Goal: Task Accomplishment & Management: Manage account settings

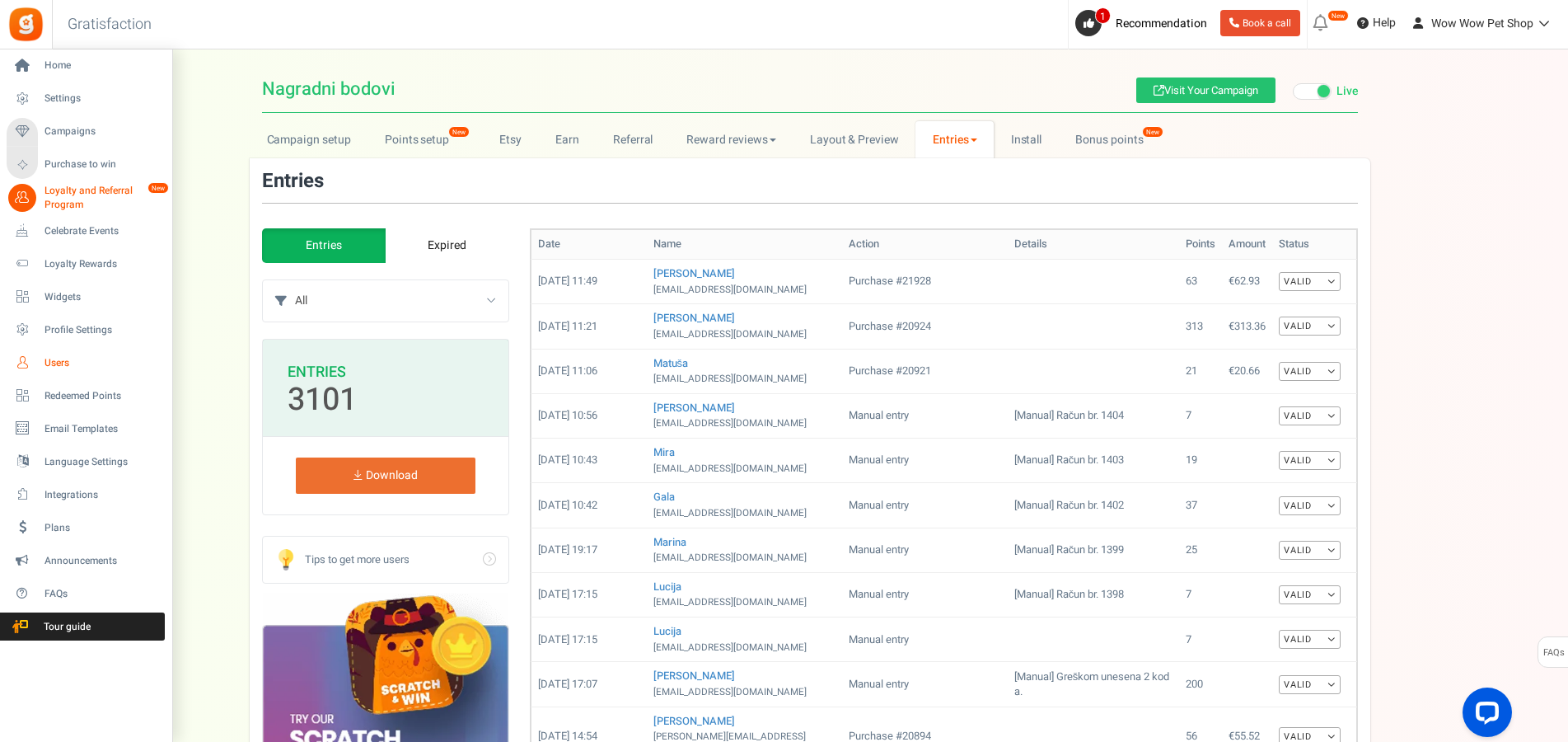
click at [62, 367] on span "Users" at bounding box center [103, 364] width 116 height 14
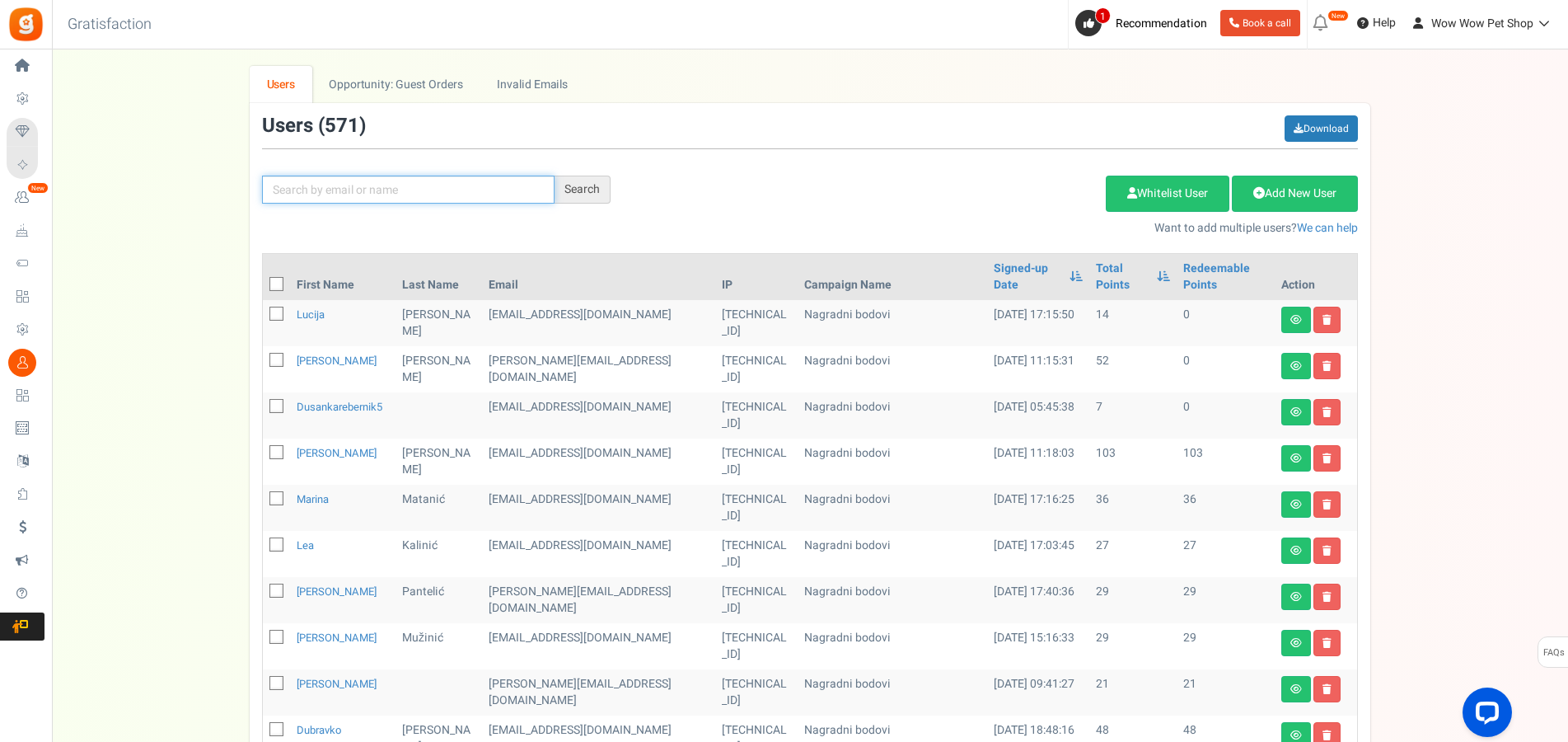
click at [429, 191] on input "text" at bounding box center [408, 190] width 292 height 28
type input "[PERSON_NAME]"
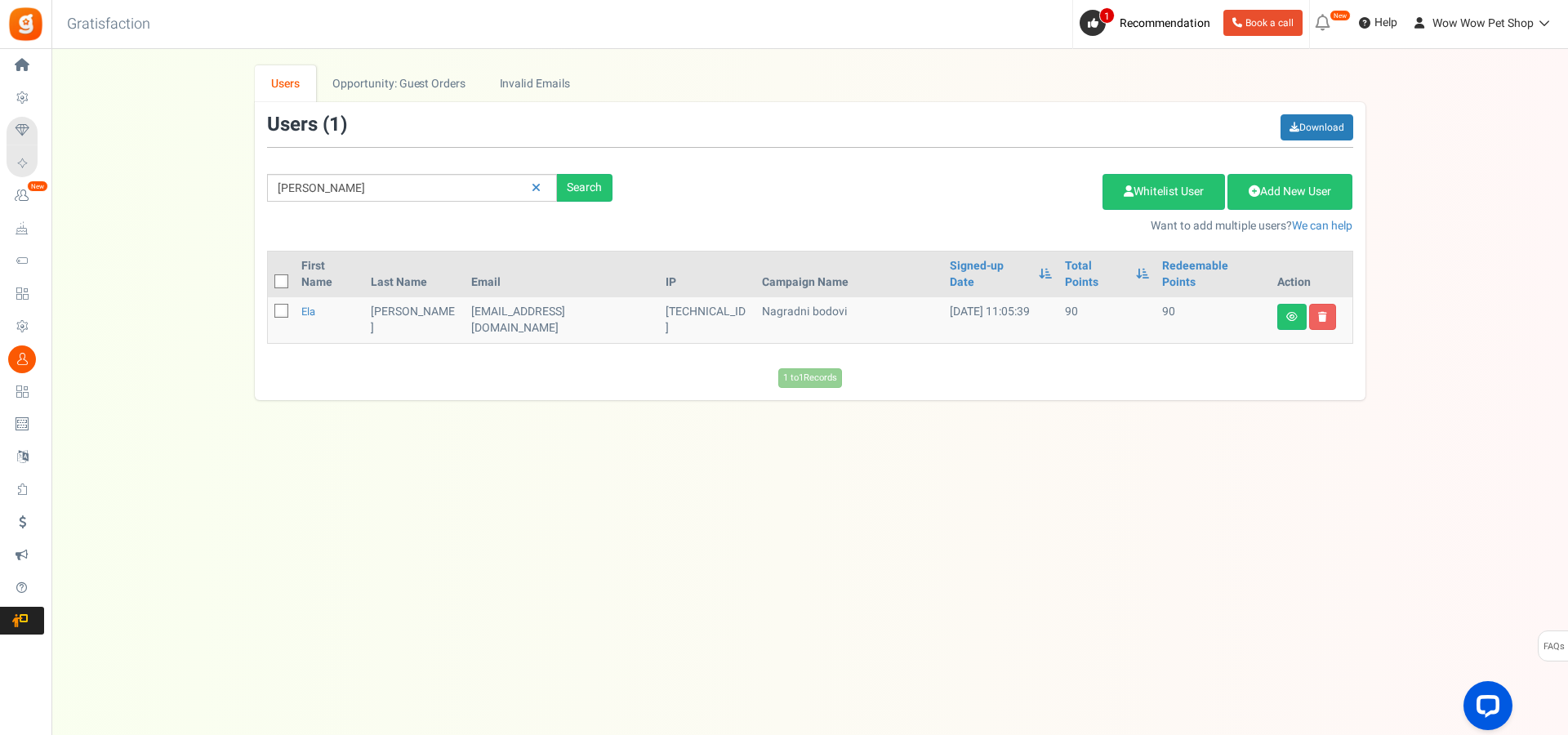
click at [307, 306] on td "Ela" at bounding box center [329, 321] width 70 height 46
click at [304, 298] on td "Ela" at bounding box center [329, 321] width 70 height 46
click at [311, 304] on link "Ela" at bounding box center [309, 312] width 14 height 16
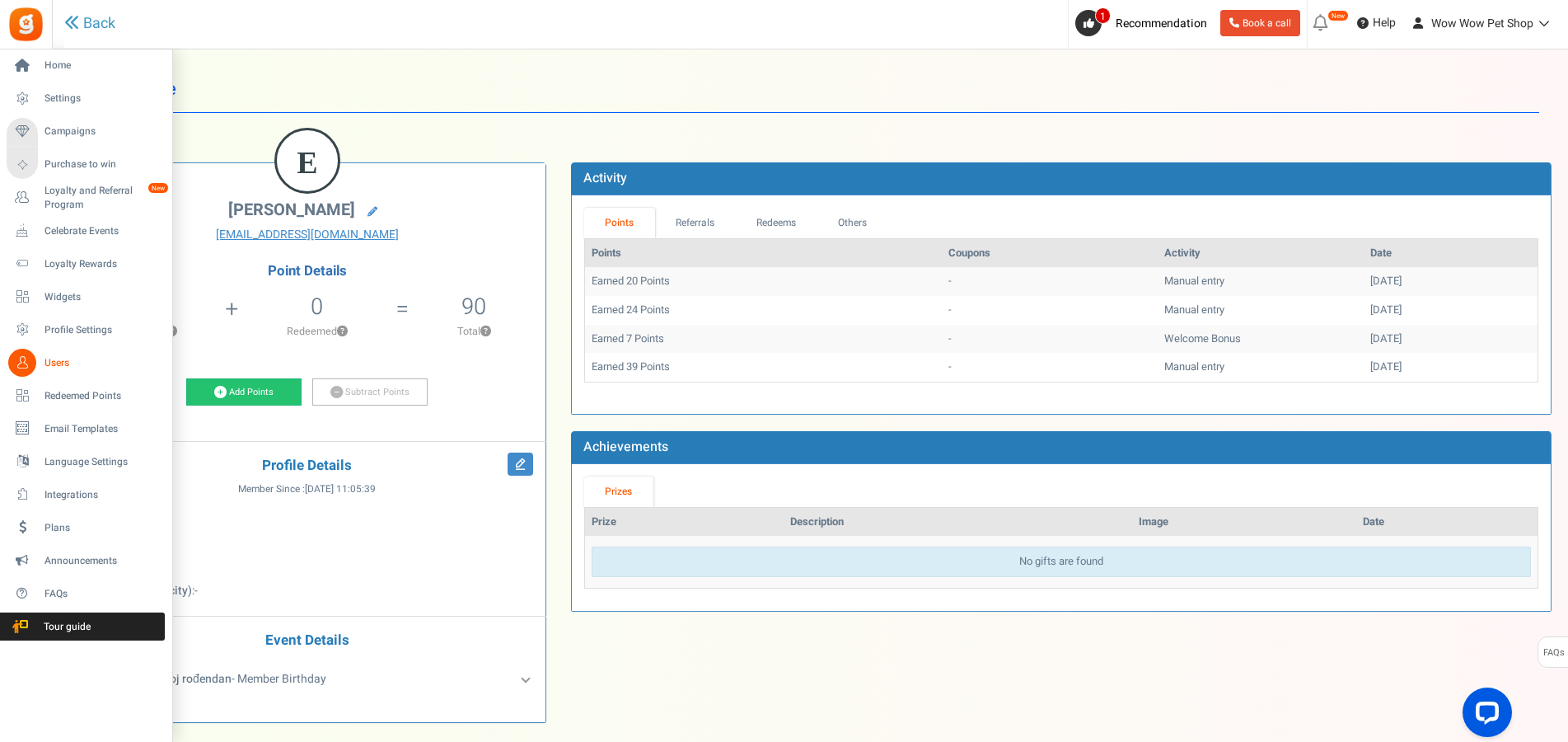
click at [25, 355] on icon at bounding box center [22, 363] width 28 height 28
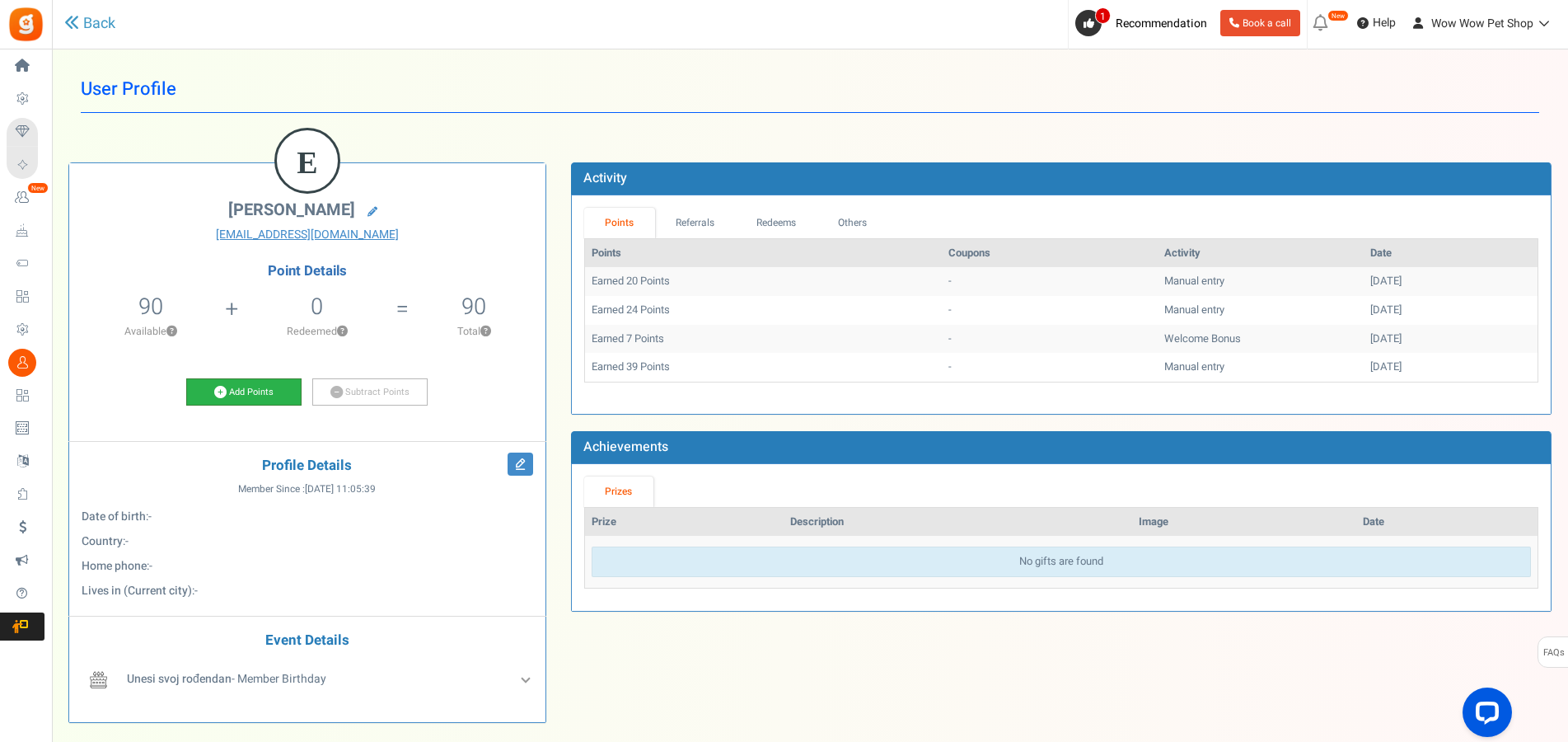
click at [238, 402] on link "Add Points" at bounding box center [245, 392] width 116 height 28
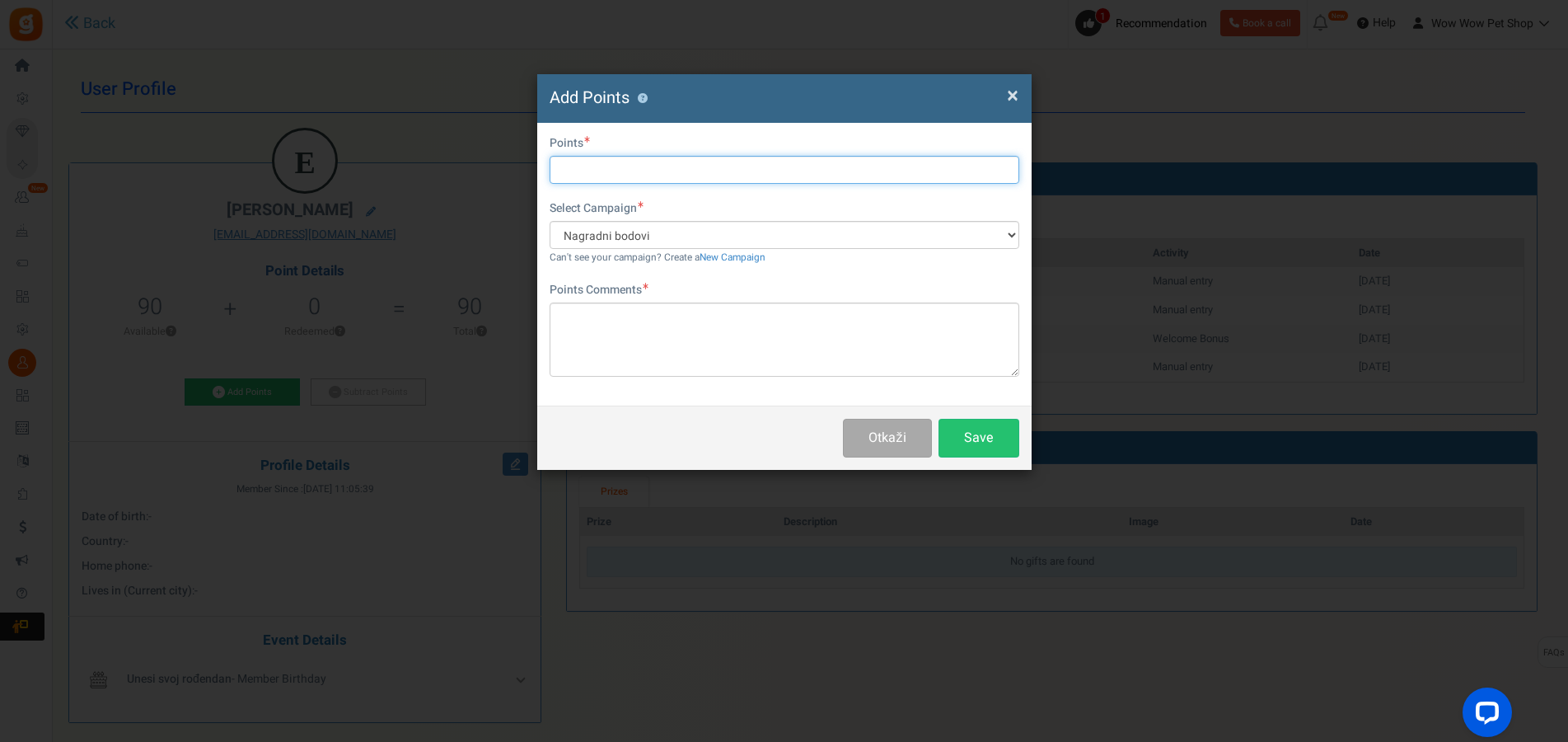
click at [611, 160] on input "text" at bounding box center [784, 170] width 470 height 28
type input "38"
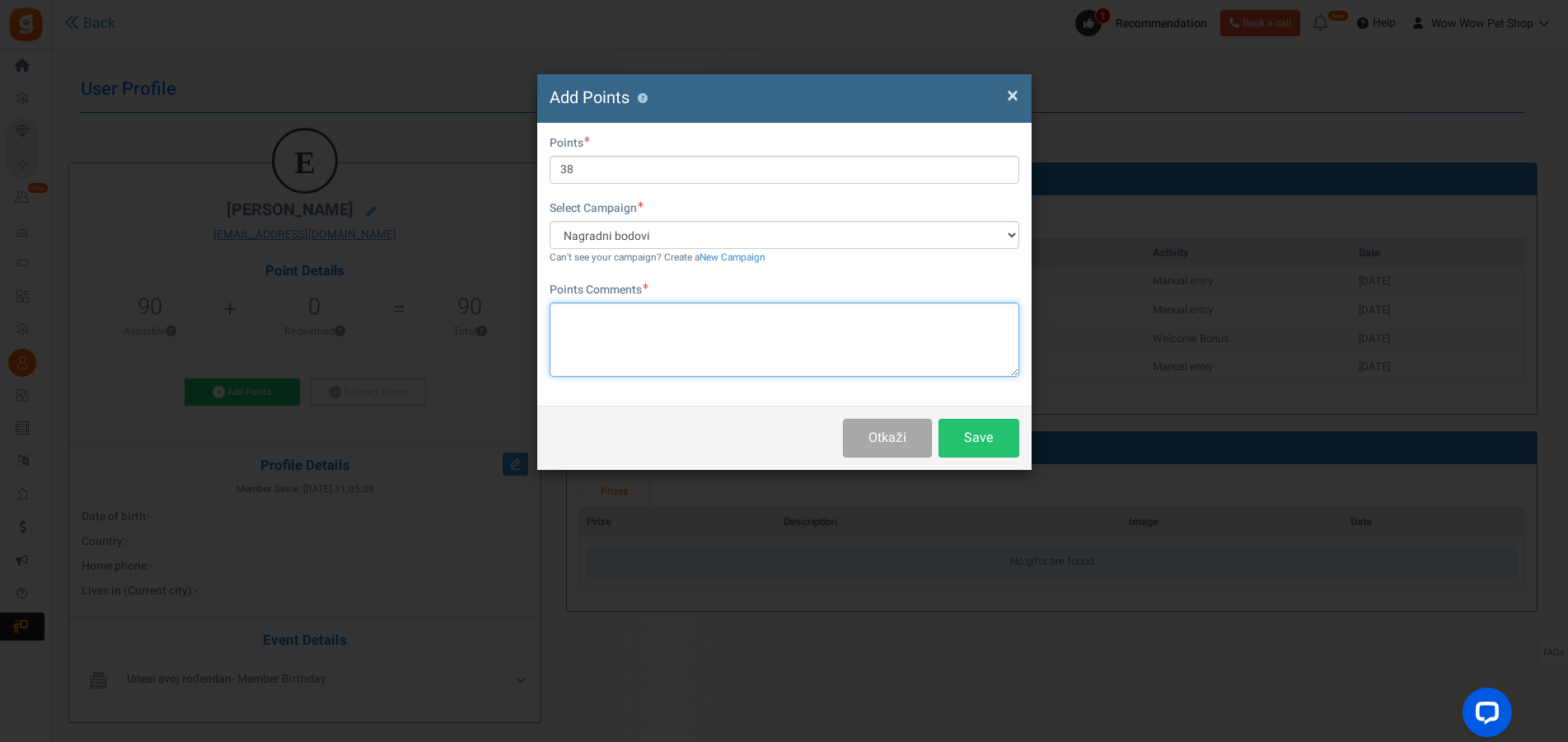
click at [660, 339] on textarea at bounding box center [784, 340] width 470 height 74
paste textarea "1407"
type textarea "Račun br. 1407"
click at [981, 440] on button "Save" at bounding box center [978, 437] width 81 height 39
